Goal: Transaction & Acquisition: Purchase product/service

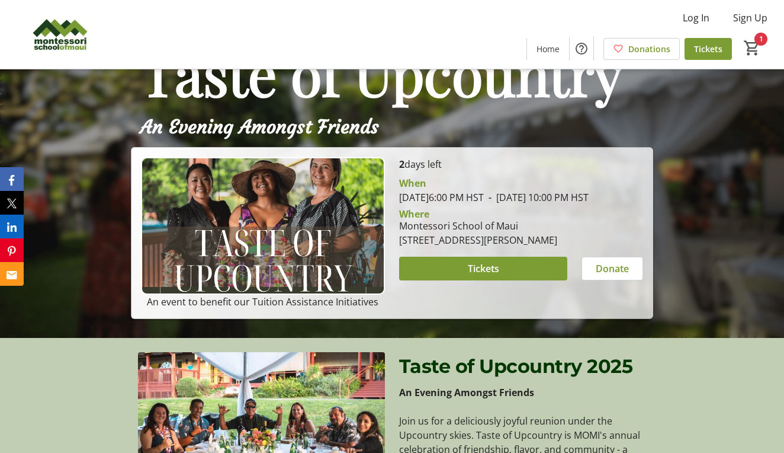
scroll to position [120, 0]
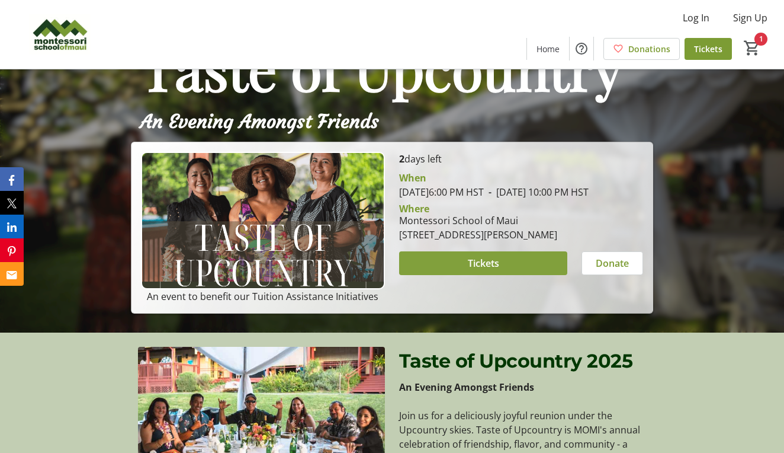
click at [461, 277] on span at bounding box center [483, 263] width 168 height 28
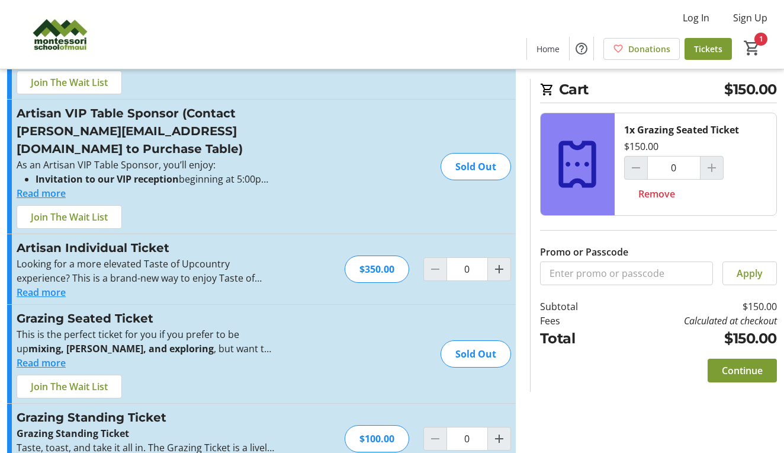
scroll to position [133, 0]
click at [72, 380] on span "Join The Wait List" at bounding box center [69, 387] width 77 height 14
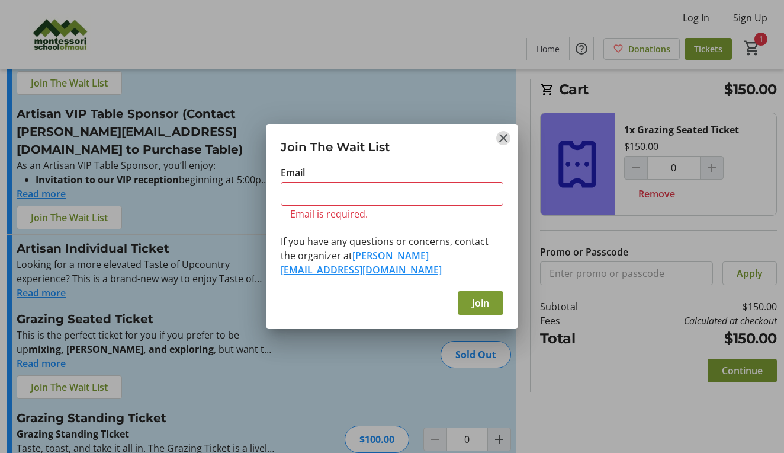
click at [500, 154] on tr-shared-feature-wait-list-dialog-ui "Join The Wait List Email Email is required. If you have any questions or concer…" at bounding box center [392, 226] width 251 height 205
click at [502, 142] on mat-icon "Close" at bounding box center [503, 138] width 14 height 14
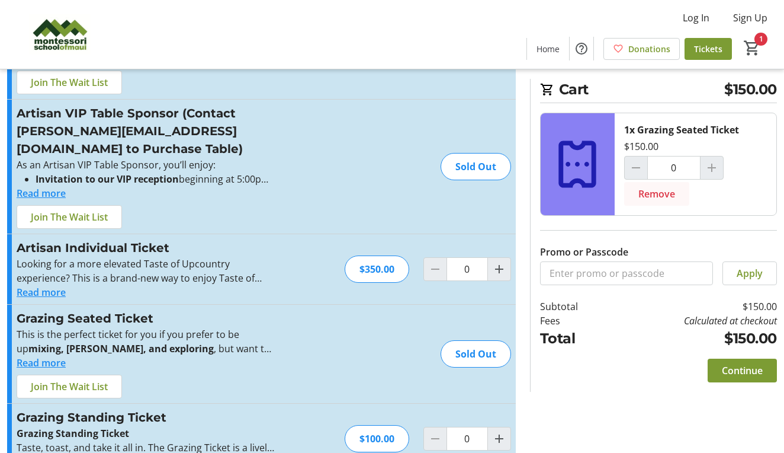
scroll to position [133, 0]
click at [499, 432] on mat-icon "Increment by one" at bounding box center [499, 439] width 14 height 14
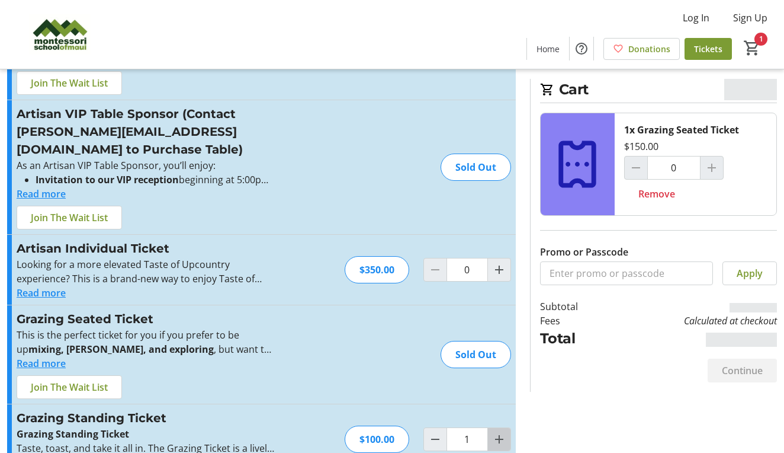
click at [499, 432] on mat-icon "Increment by one" at bounding box center [499, 439] width 14 height 14
type input "2"
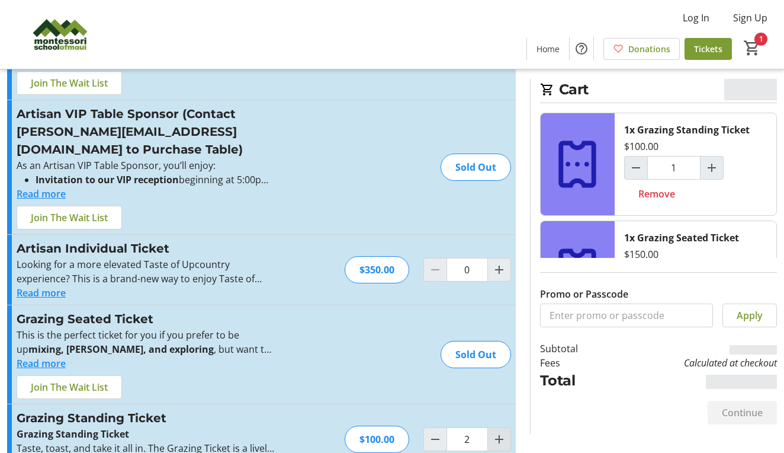
type input "2"
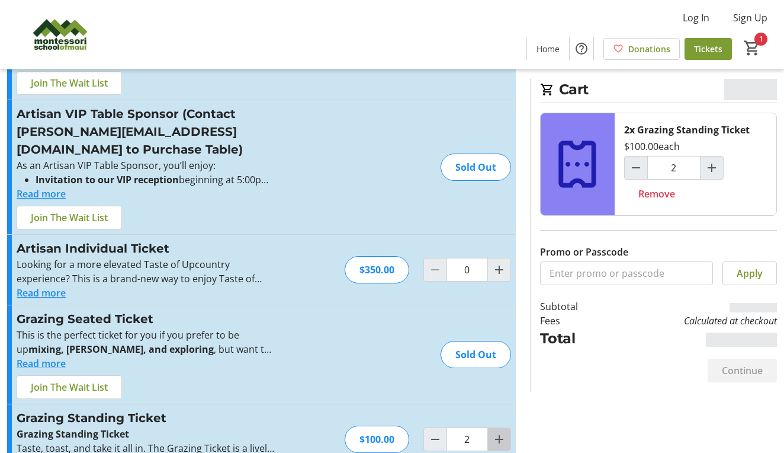
click at [499, 432] on mat-icon "Increment by one" at bounding box center [499, 439] width 14 height 14
type input "3"
click at [499, 432] on mat-icon "Increment by one" at bounding box center [499, 439] width 14 height 14
type input "4"
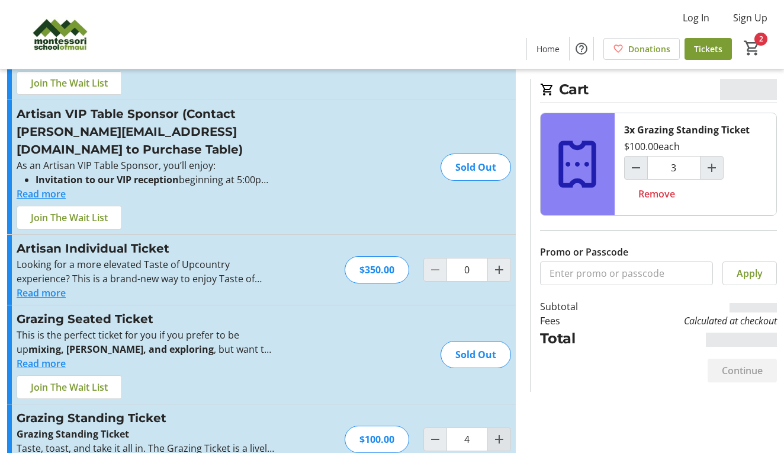
type input "4"
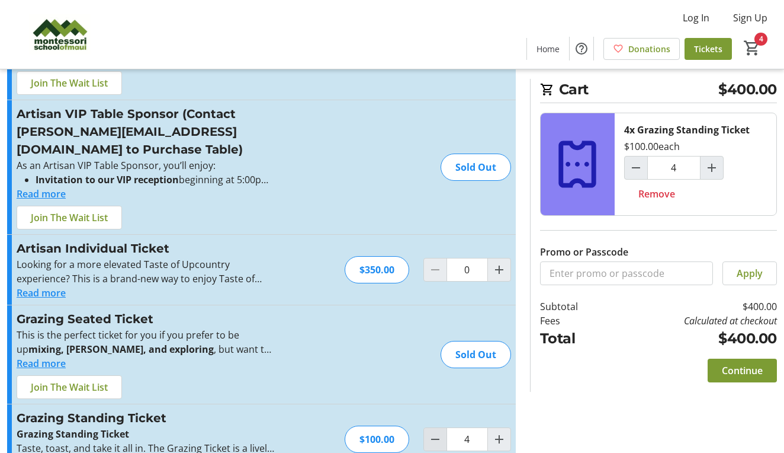
click at [436, 432] on mat-icon "Decrement by one" at bounding box center [435, 439] width 14 height 14
type input "1"
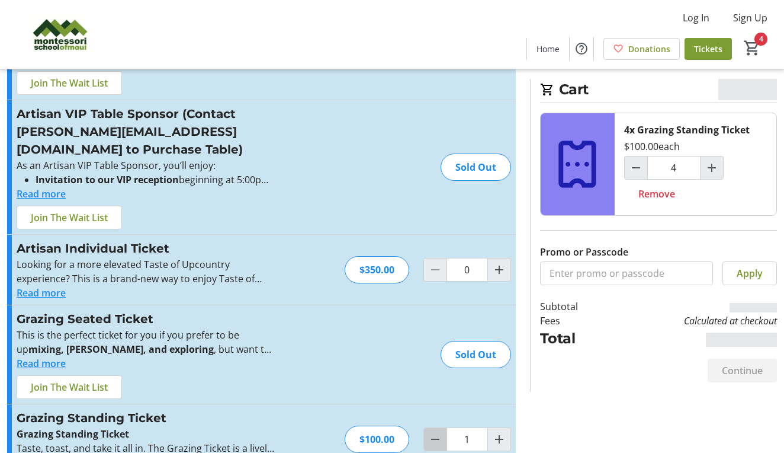
type input "1"
click at [436, 432] on mat-icon "Decrement by one" at bounding box center [435, 439] width 14 height 14
type input "0"
